Goal: Task Accomplishment & Management: Manage account settings

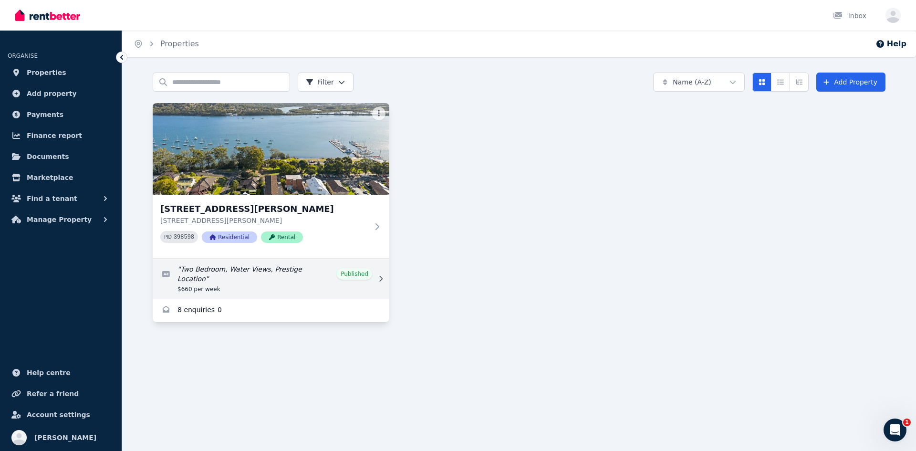
click at [267, 267] on link "Edit listing: Two Bedroom, Water Views, Prestige Location" at bounding box center [271, 279] width 237 height 40
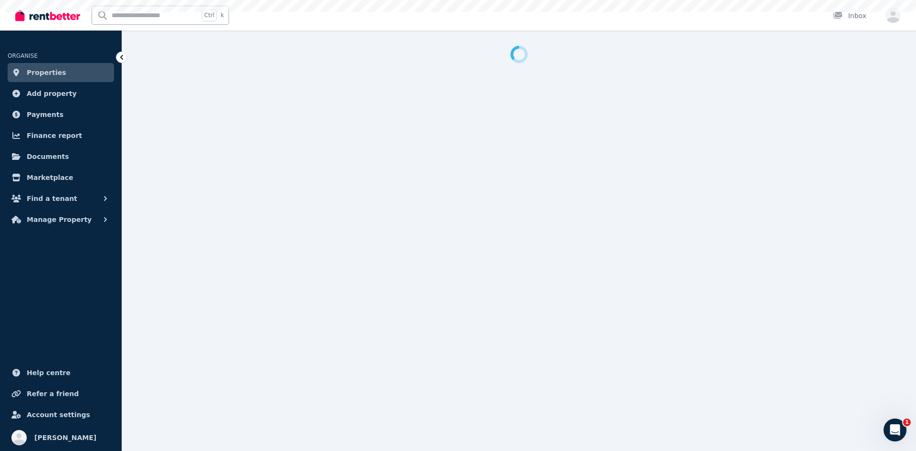
select select "**********"
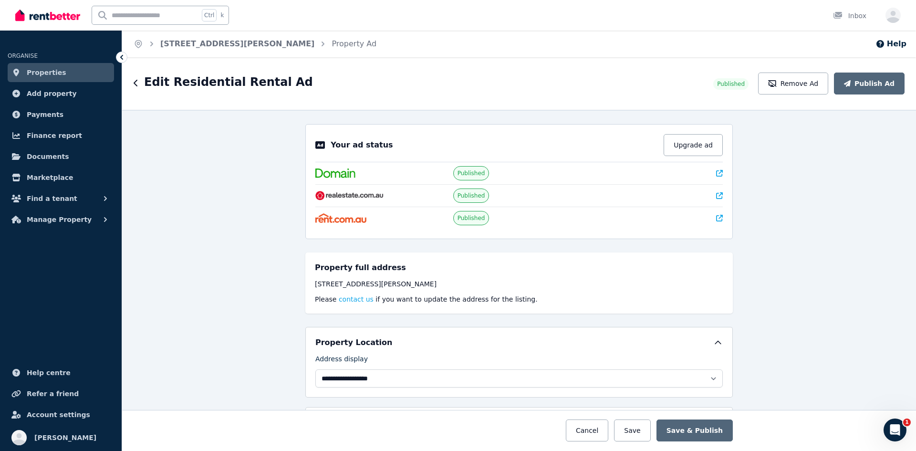
click at [253, 229] on div "**********" at bounding box center [519, 280] width 794 height 341
click at [48, 221] on span "Manage Property" at bounding box center [59, 219] width 65 height 11
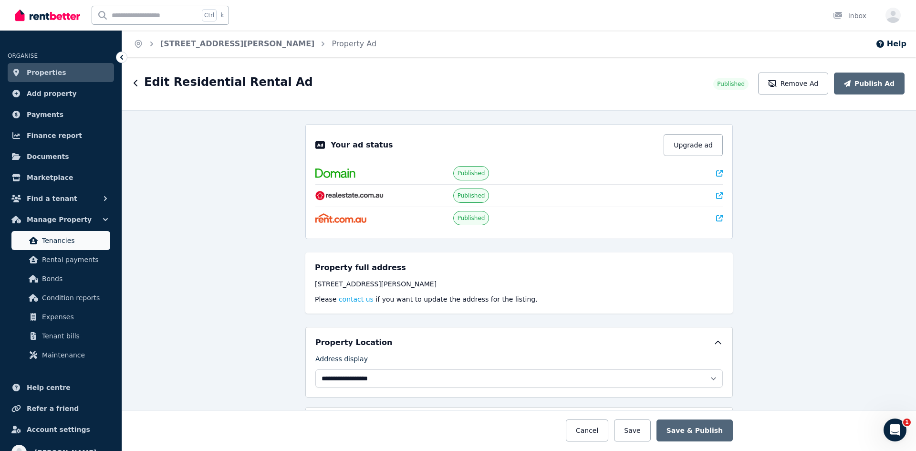
click at [71, 243] on span "Tenancies" at bounding box center [74, 240] width 64 height 11
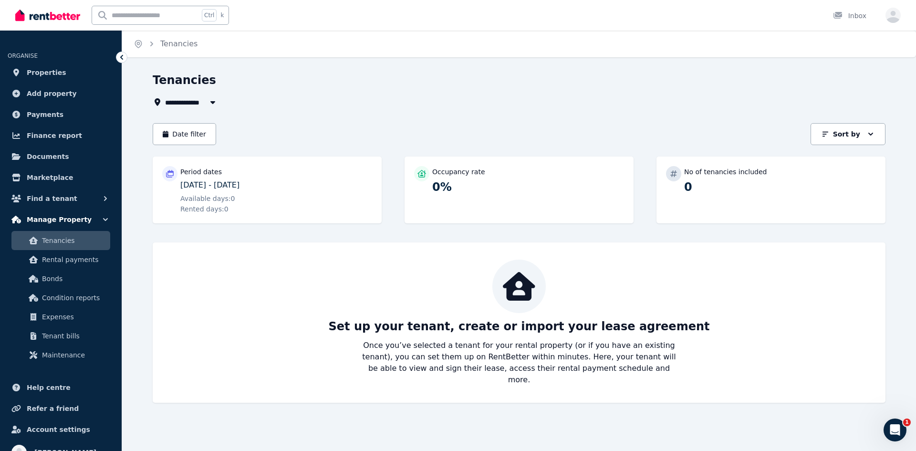
click at [62, 219] on span "Manage Property" at bounding box center [59, 219] width 65 height 11
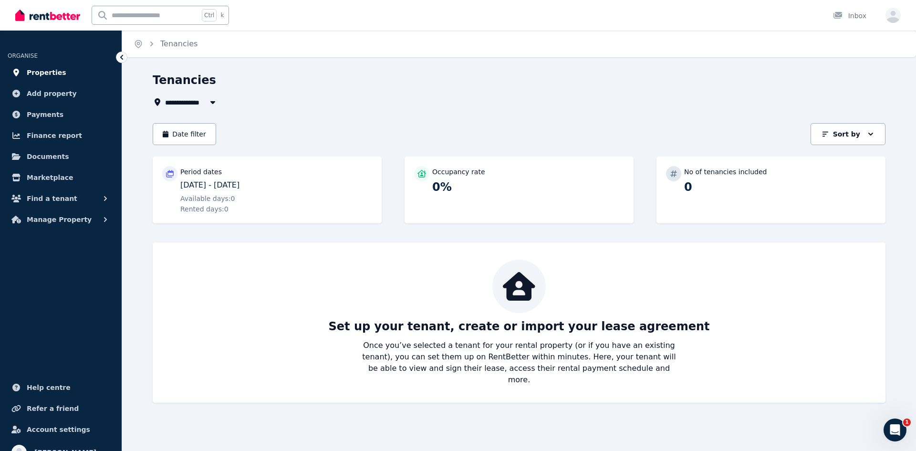
click at [33, 67] on span "Properties" at bounding box center [47, 72] width 40 height 11
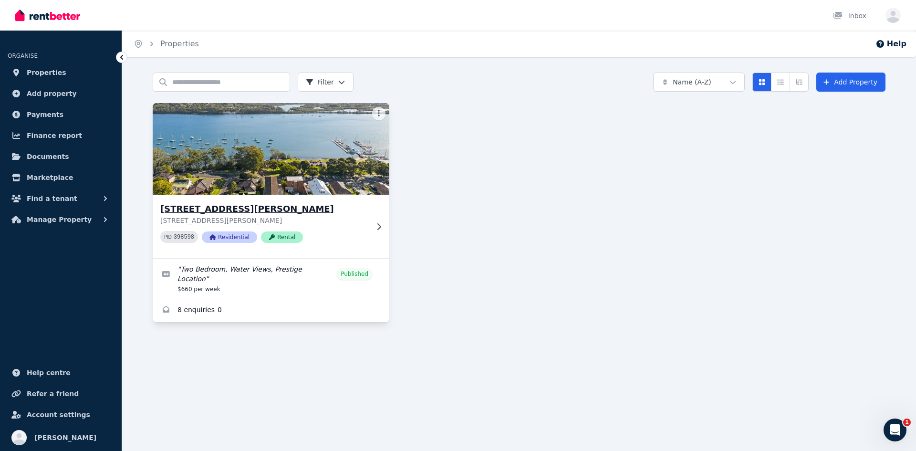
click at [379, 227] on icon at bounding box center [379, 227] width 10 height 8
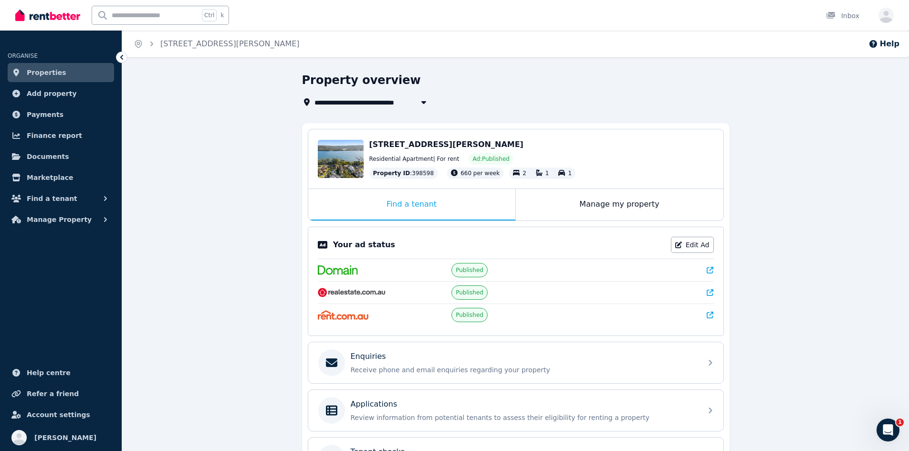
click at [232, 207] on div "**********" at bounding box center [515, 321] width 787 height 496
click at [590, 204] on div "Manage my property" at bounding box center [620, 204] width 208 height 31
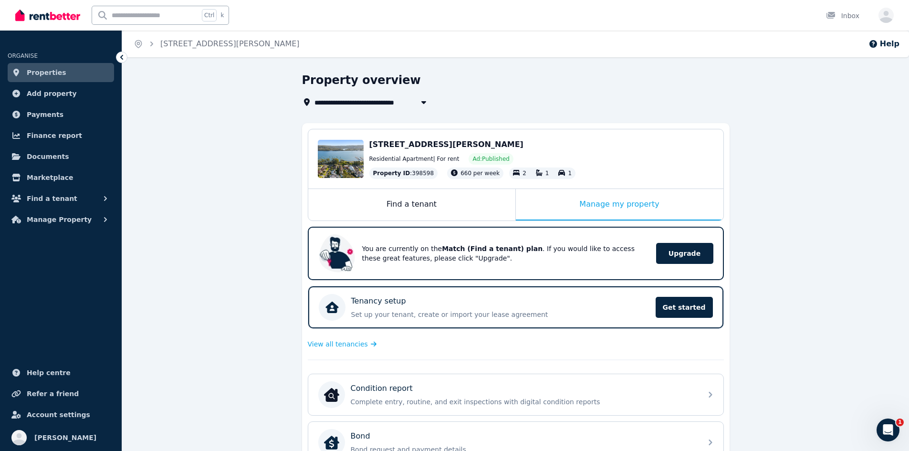
click at [757, 207] on div "**********" at bounding box center [515, 385] width 787 height 624
click at [349, 157] on div "Edit" at bounding box center [341, 159] width 46 height 38
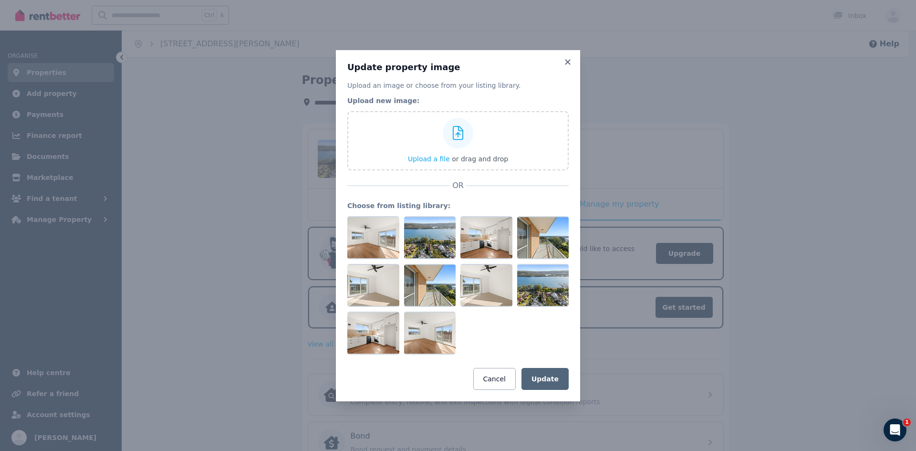
click at [218, 283] on div "Update property image Upload an image or choose from your listing library. Uplo…" at bounding box center [458, 225] width 916 height 451
click at [570, 60] on icon at bounding box center [567, 61] width 5 height 5
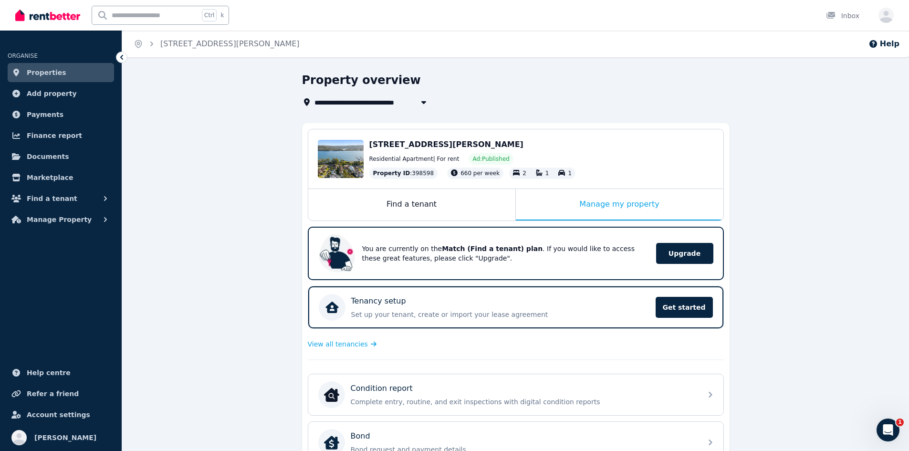
click at [247, 173] on div "**********" at bounding box center [515, 385] width 787 height 624
click at [407, 202] on div "Find a tenant" at bounding box center [411, 204] width 207 height 31
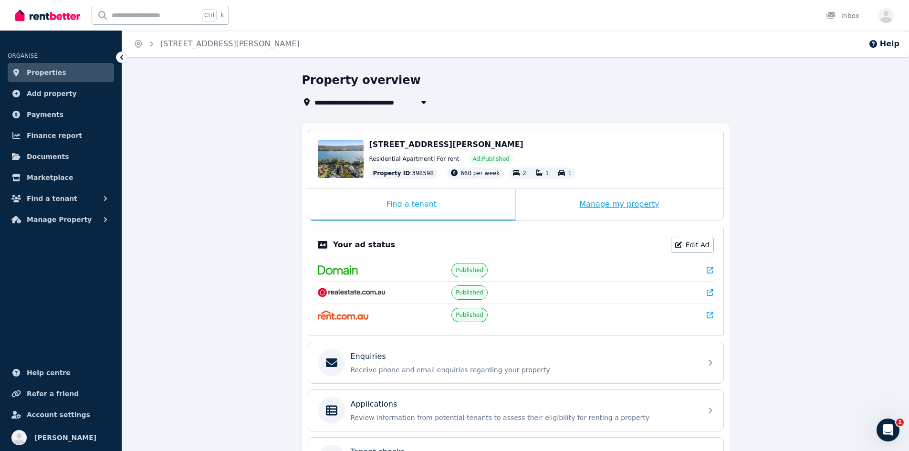
click at [552, 199] on div "Manage my property" at bounding box center [620, 204] width 208 height 31
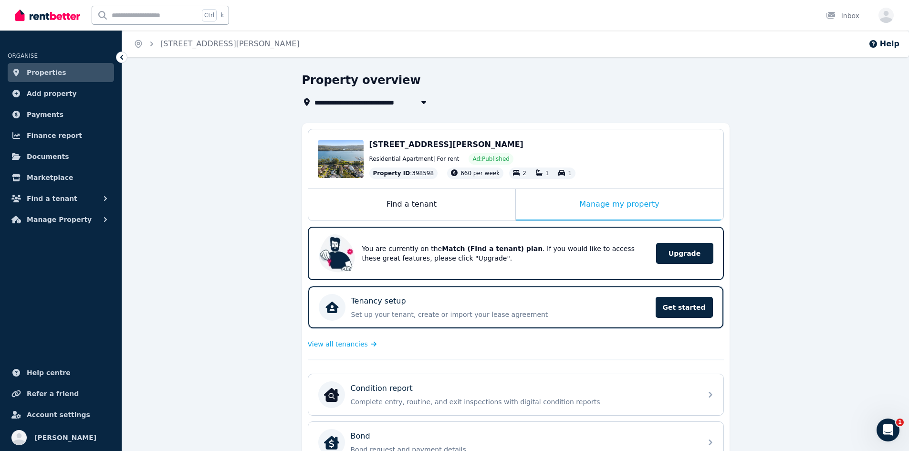
click at [397, 144] on span "[STREET_ADDRESS][PERSON_NAME]" at bounding box center [446, 144] width 154 height 9
click at [605, 144] on div "[STREET_ADDRESS][PERSON_NAME]" at bounding box center [541, 144] width 344 height 11
click at [419, 102] on icon "button" at bounding box center [424, 102] width 10 height 8
type input "**********"
click at [465, 99] on div "**********" at bounding box center [513, 101] width 422 height 11
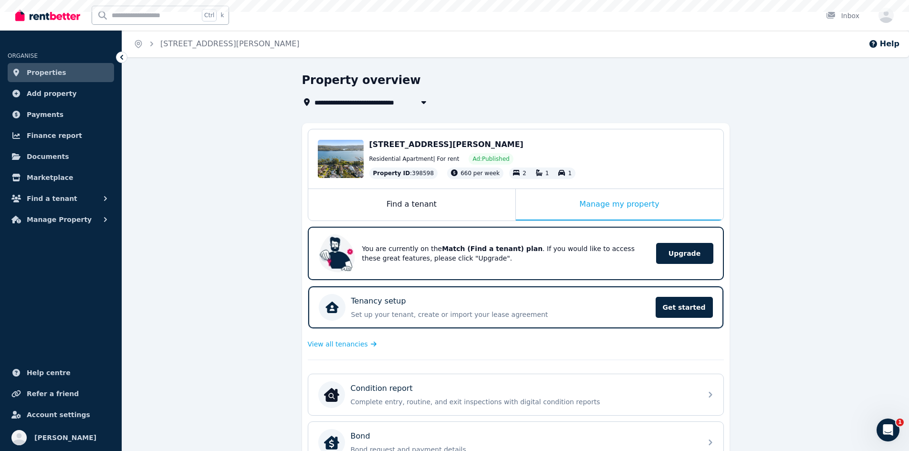
click at [368, 150] on div "Edit [STREET_ADDRESS][PERSON_NAME] Residential Apartment | For rent Ad: Publish…" at bounding box center [515, 158] width 415 height 59
click at [381, 145] on span "[STREET_ADDRESS][PERSON_NAME]" at bounding box center [446, 144] width 154 height 9
click at [356, 150] on div "Edit" at bounding box center [341, 159] width 46 height 38
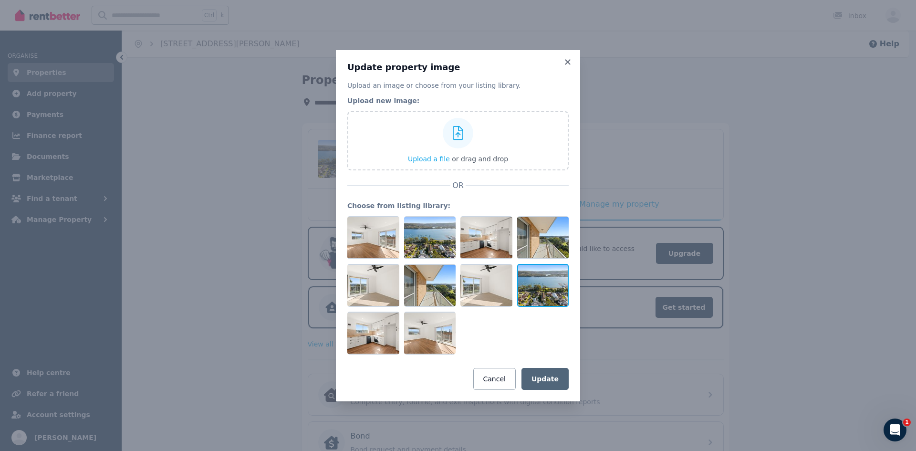
click at [537, 288] on div at bounding box center [543, 285] width 52 height 43
click at [538, 288] on div at bounding box center [543, 285] width 52 height 43
drag, startPoint x: 540, startPoint y: 289, endPoint x: 413, endPoint y: 250, distance: 132.5
click at [413, 250] on div at bounding box center [457, 285] width 221 height 138
drag, startPoint x: 381, startPoint y: 239, endPoint x: 431, endPoint y: 241, distance: 49.7
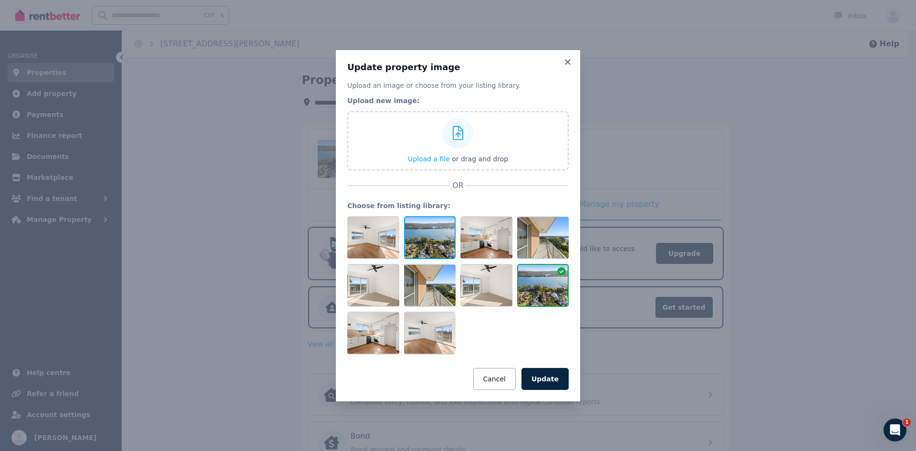
click at [431, 241] on div at bounding box center [457, 285] width 221 height 138
click at [375, 238] on div at bounding box center [373, 237] width 52 height 43
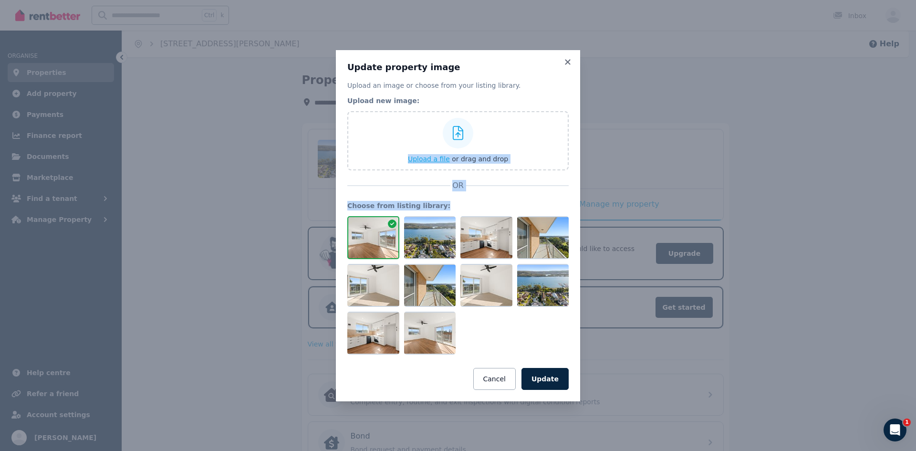
drag, startPoint x: 378, startPoint y: 238, endPoint x: 405, endPoint y: 146, distance: 95.0
click at [405, 146] on div "Upload an image or choose from your listing library. Upload new image: Upload a…" at bounding box center [457, 235] width 221 height 309
click at [462, 122] on div at bounding box center [458, 133] width 31 height 31
click at [0, 0] on input "Upload a file or drag and drop" at bounding box center [0, 0] width 0 height 0
click at [566, 60] on icon at bounding box center [567, 61] width 5 height 5
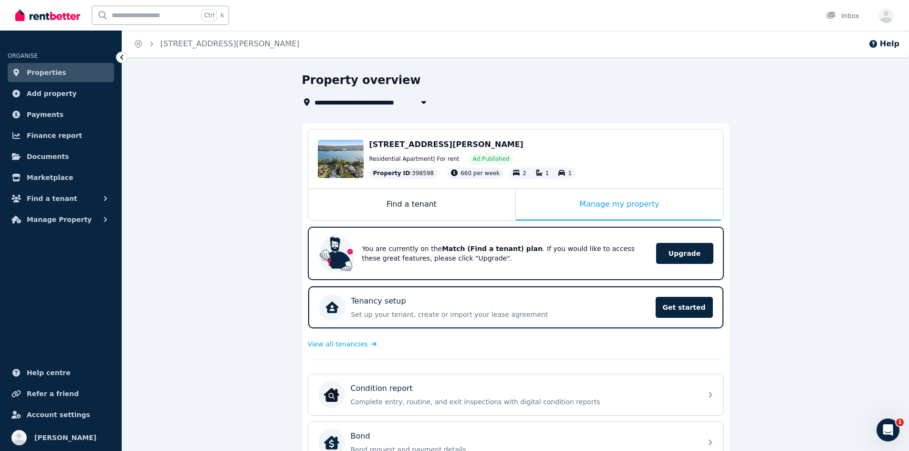
click at [824, 159] on div "**********" at bounding box center [515, 385] width 787 height 624
click at [73, 221] on span "Manage Property" at bounding box center [59, 219] width 65 height 11
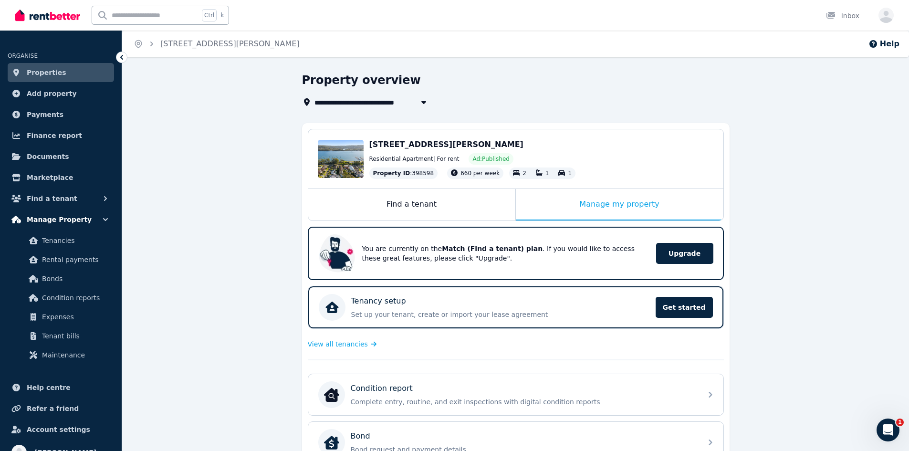
click at [68, 214] on span "Manage Property" at bounding box center [59, 219] width 65 height 11
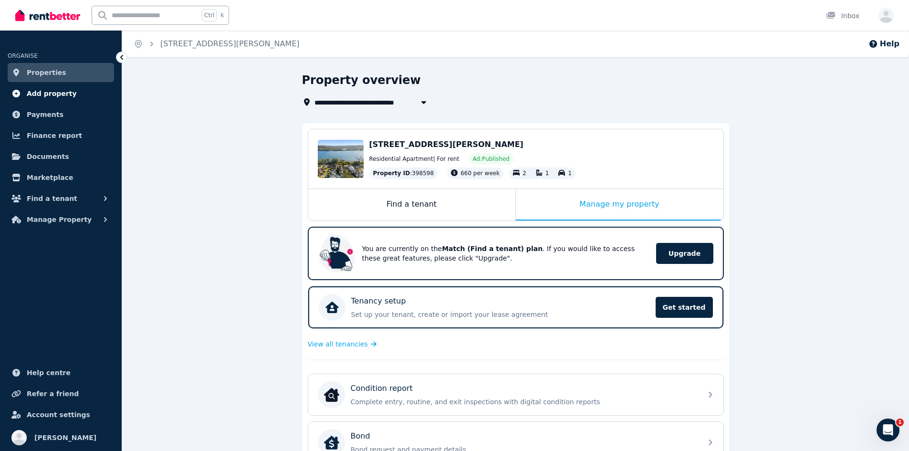
click at [43, 93] on span "Add property" at bounding box center [52, 93] width 50 height 11
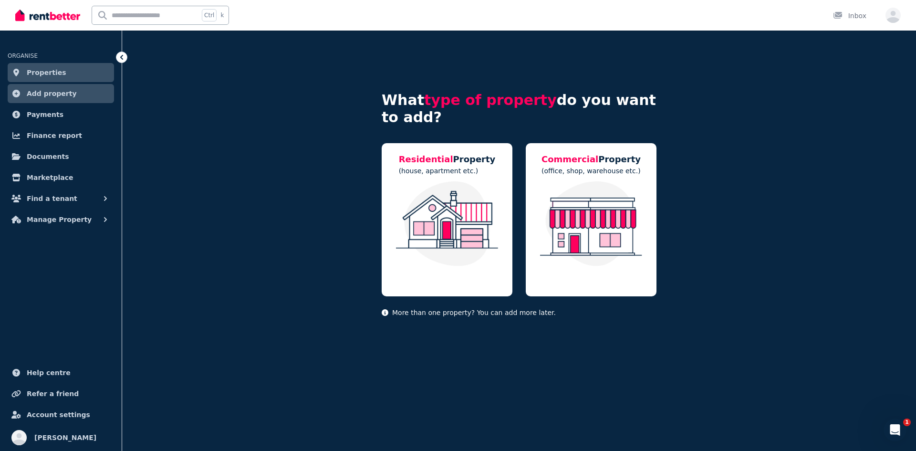
click at [46, 73] on span "Properties" at bounding box center [47, 72] width 40 height 11
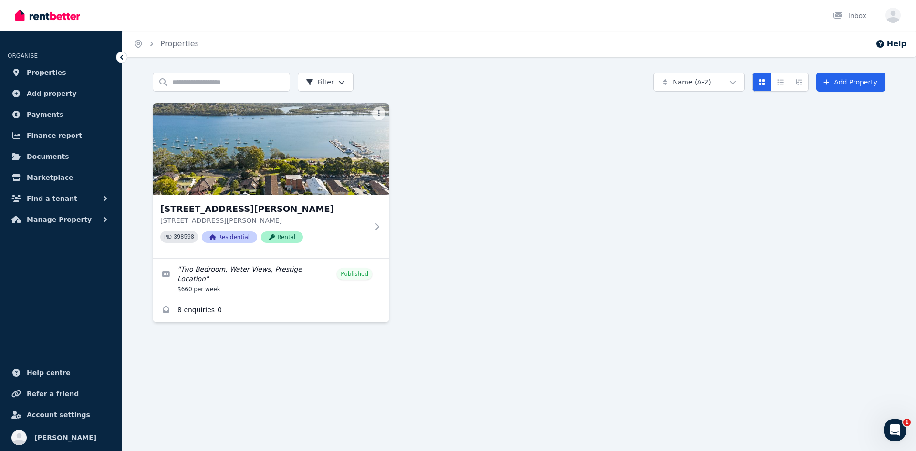
click at [432, 120] on div "[STREET_ADDRESS][PERSON_NAME][PERSON_NAME] PID 398598 Residential Rental " Two …" at bounding box center [519, 212] width 733 height 219
click at [375, 226] on icon at bounding box center [379, 227] width 10 height 8
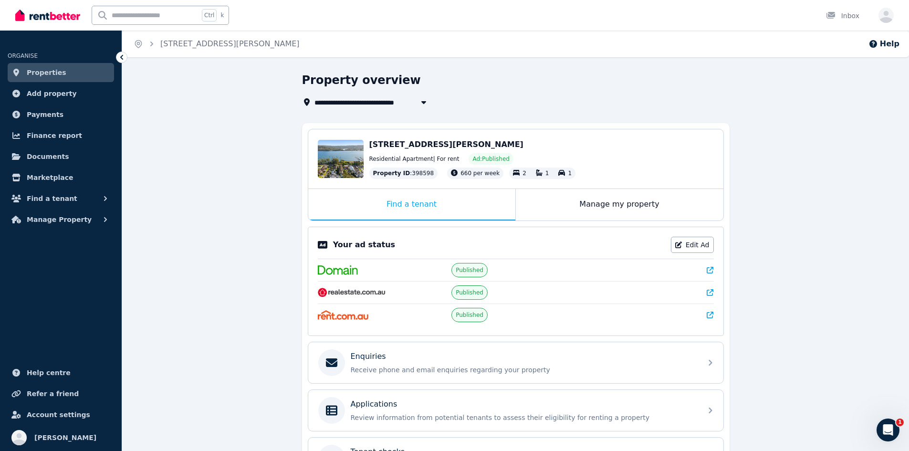
click at [420, 103] on icon "button" at bounding box center [424, 102] width 10 height 8
type input "**********"
click at [393, 125] on span "[STREET_ADDRESS][PERSON_NAME]" at bounding box center [368, 120] width 96 height 10
click at [200, 124] on div "**********" at bounding box center [515, 321] width 787 height 496
click at [709, 241] on link "Edit Ad" at bounding box center [692, 245] width 43 height 16
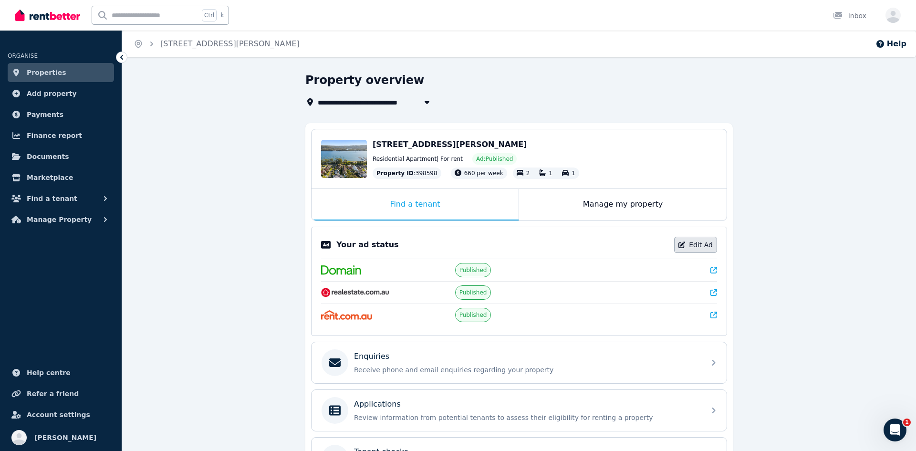
select select "**********"
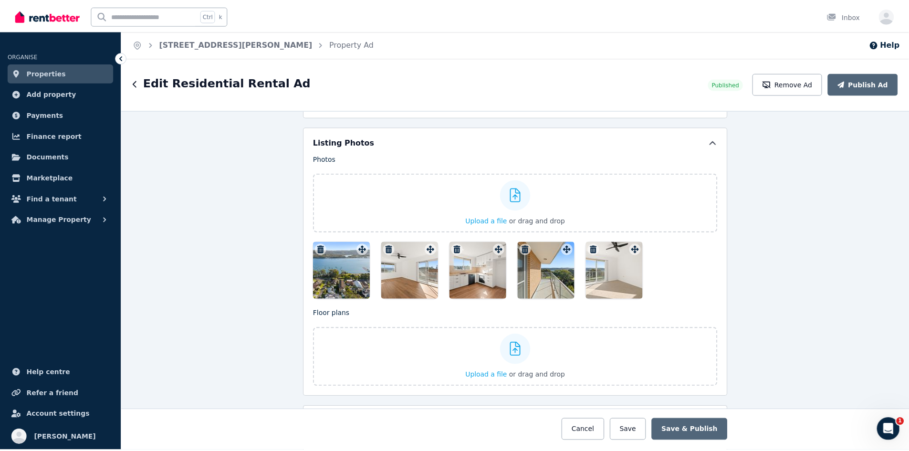
scroll to position [1097, 0]
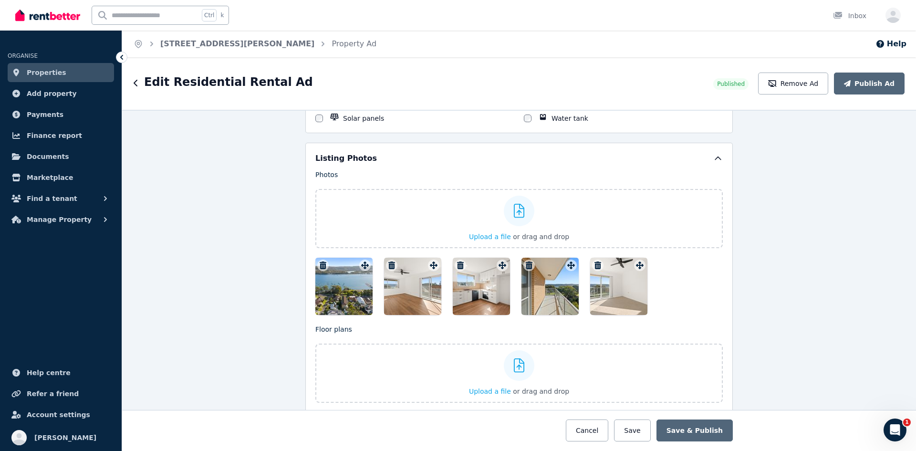
drag, startPoint x: 543, startPoint y: 290, endPoint x: 346, endPoint y: 294, distance: 197.1
click at [346, 294] on div at bounding box center [518, 286] width 407 height 57
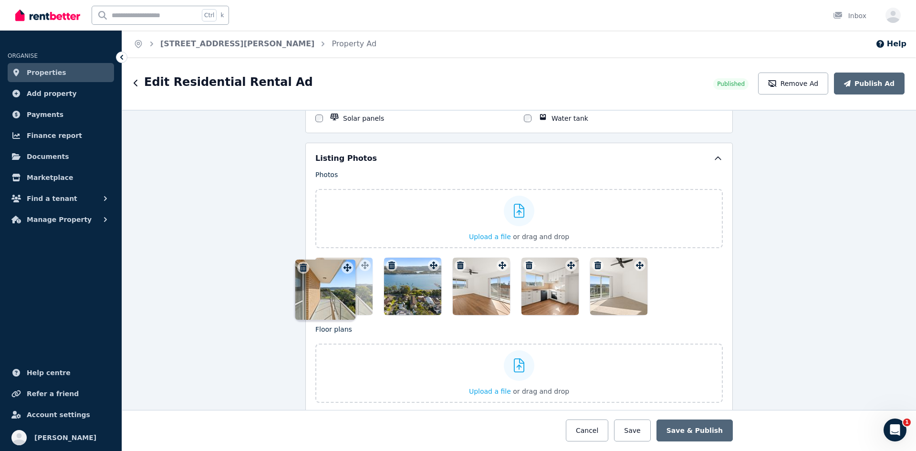
drag, startPoint x: 566, startPoint y: 265, endPoint x: 346, endPoint y: 257, distance: 219.6
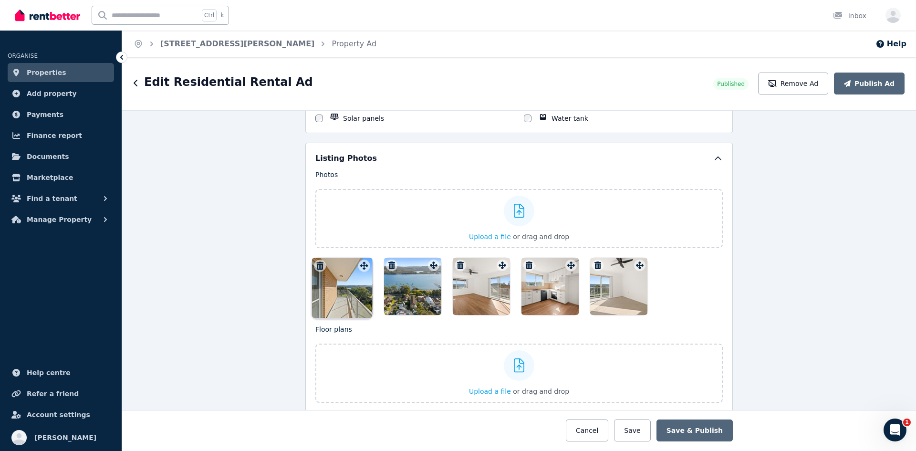
click at [346, 257] on div "Photos Upload a file or drag and drop To pick up a draggable item, press the sp…" at bounding box center [518, 242] width 407 height 145
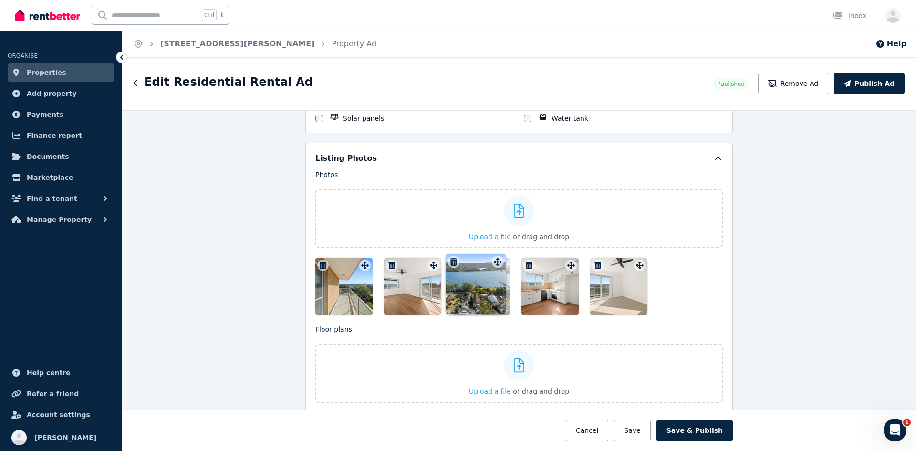
drag, startPoint x: 429, startPoint y: 264, endPoint x: 495, endPoint y: 252, distance: 67.4
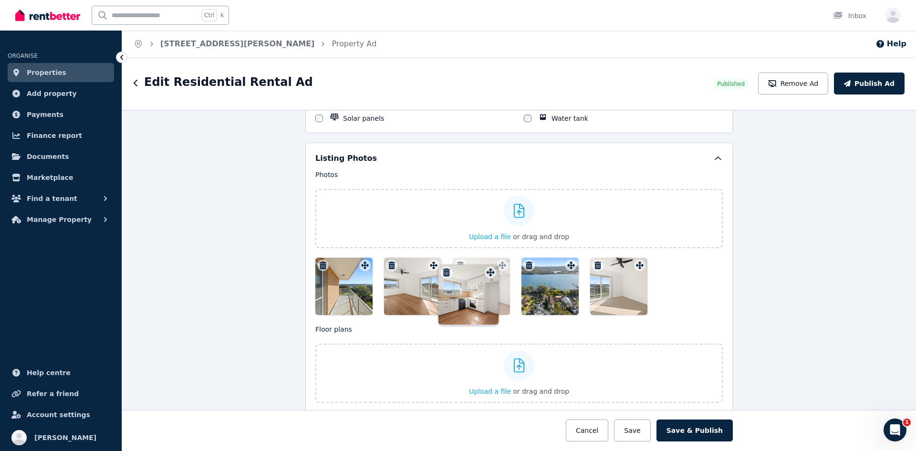
drag, startPoint x: 567, startPoint y: 266, endPoint x: 489, endPoint y: 264, distance: 78.3
click at [489, 264] on div "Photos Upload a file or drag and drop To pick up a draggable item, press the sp…" at bounding box center [518, 242] width 407 height 145
click at [618, 286] on div at bounding box center [618, 286] width 57 height 57
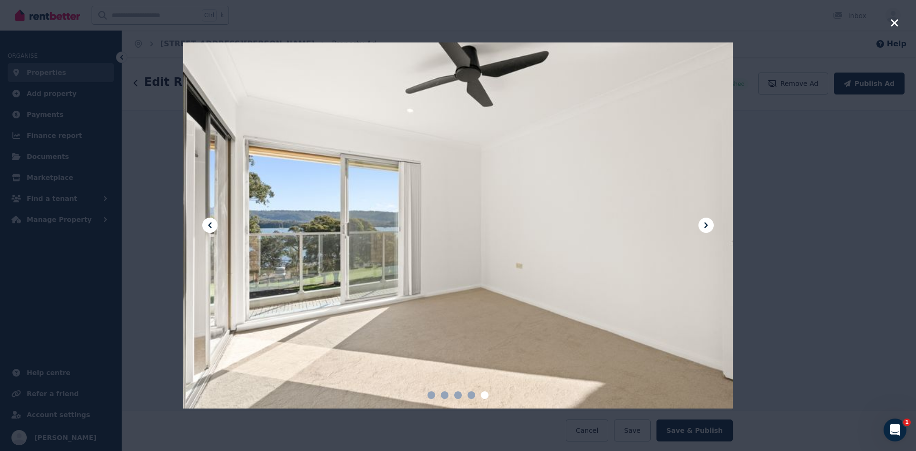
click at [892, 26] on icon "button" at bounding box center [894, 22] width 7 height 7
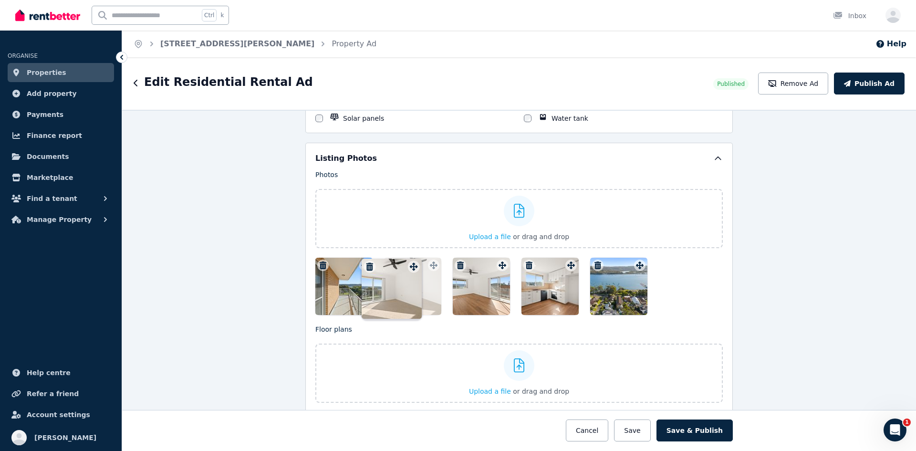
drag, startPoint x: 636, startPoint y: 266, endPoint x: 413, endPoint y: 259, distance: 223.9
click at [413, 259] on div "Photos Upload a file or drag and drop To pick up a draggable item, press the sp…" at bounding box center [518, 242] width 407 height 145
click at [360, 283] on div at bounding box center [343, 286] width 57 height 57
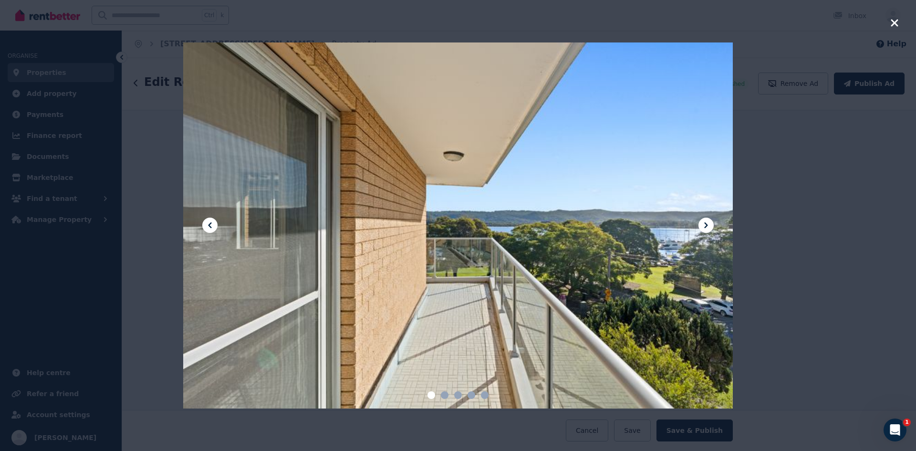
click at [892, 24] on icon "button" at bounding box center [894, 22] width 9 height 11
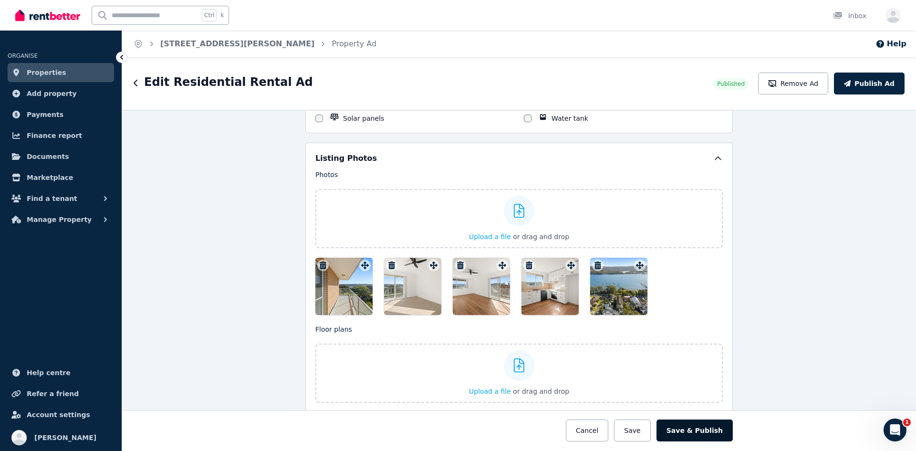
click at [706, 427] on button "Save & Publish" at bounding box center [694, 430] width 76 height 22
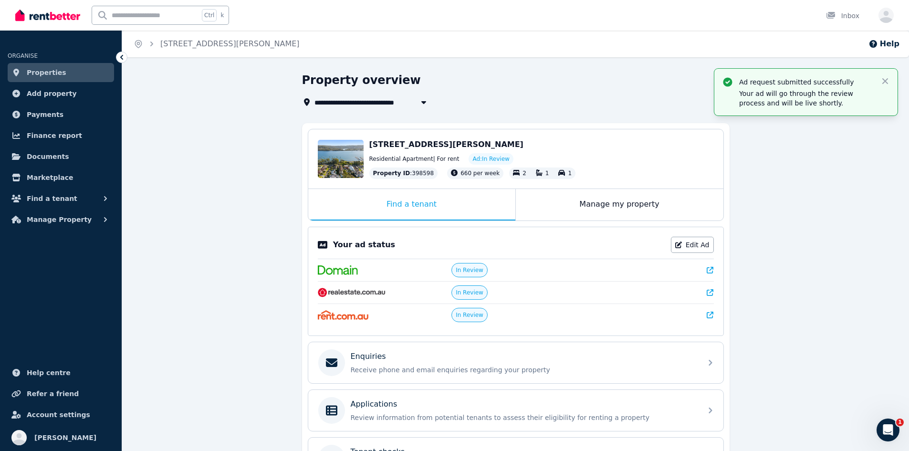
click at [741, 404] on div "**********" at bounding box center [515, 321] width 787 height 496
